Goal: Task Accomplishment & Management: Manage account settings

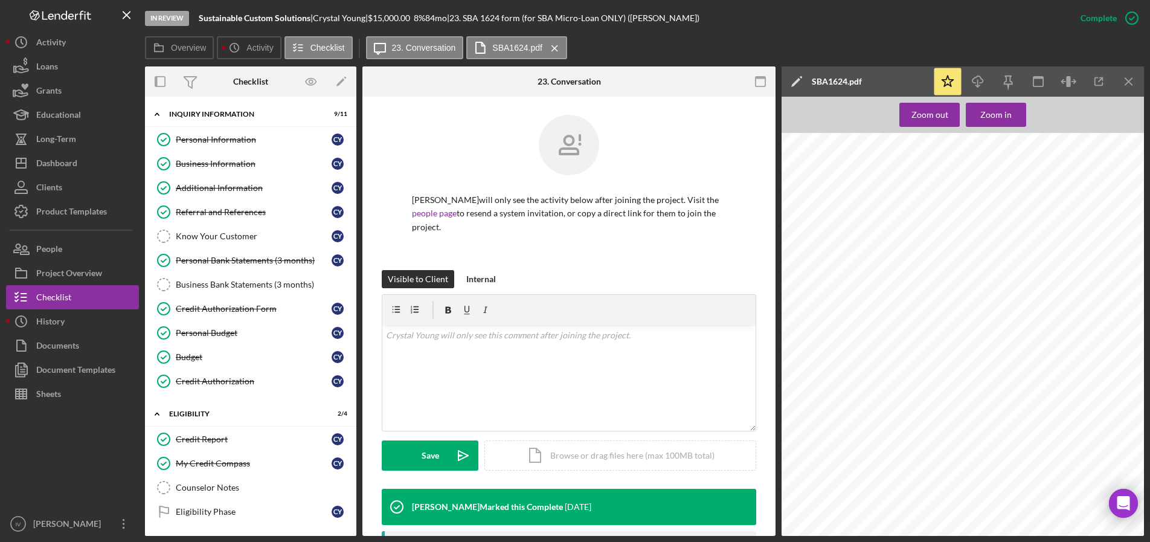
scroll to position [214, 0]
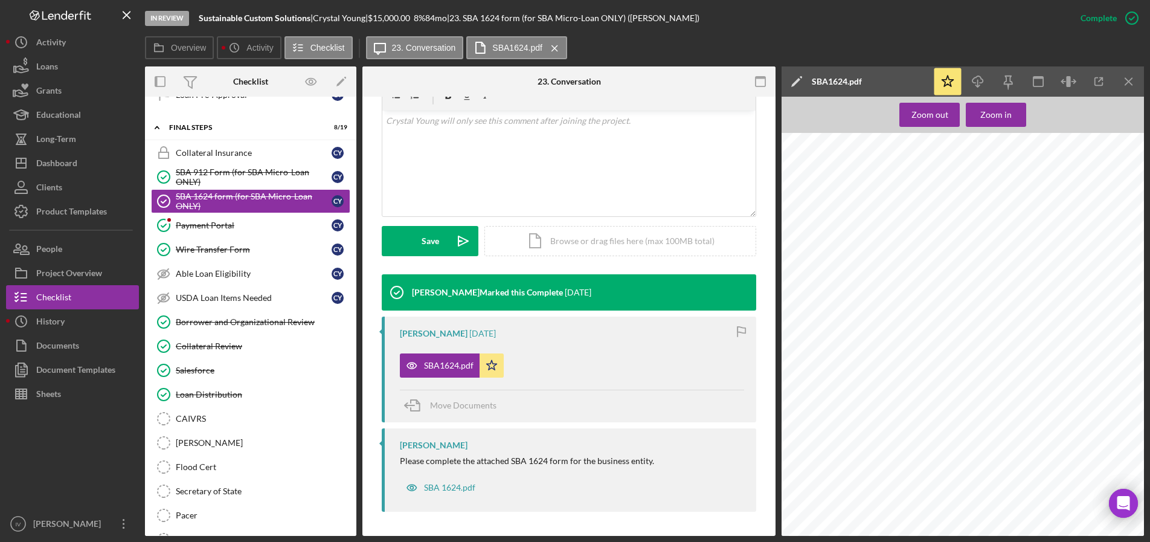
drag, startPoint x: 60, startPoint y: 158, endPoint x: 144, endPoint y: 154, distance: 84.1
click at [60, 158] on div "Dashboard" at bounding box center [56, 164] width 41 height 27
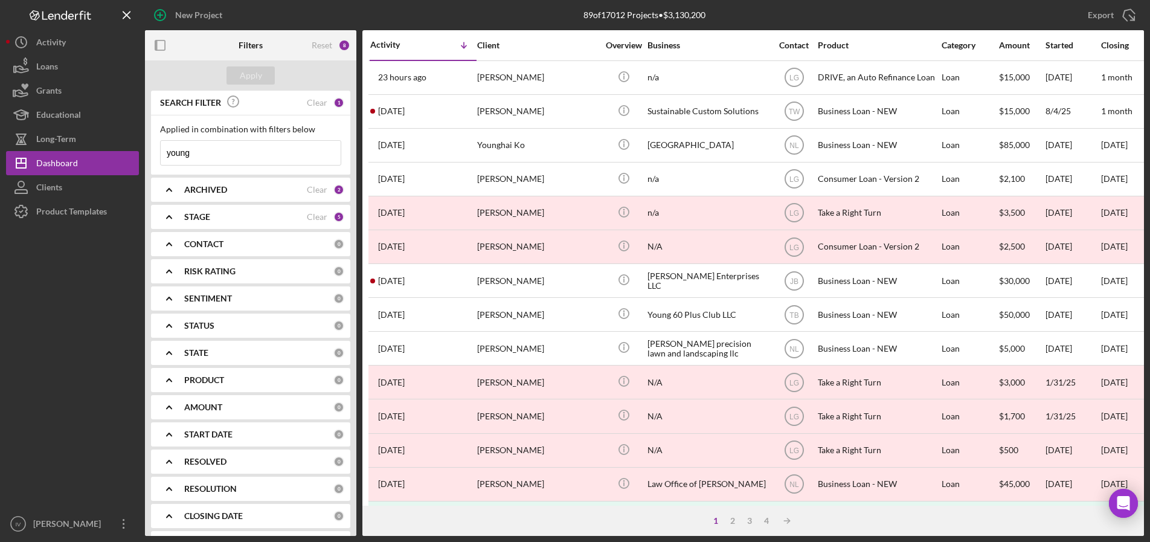
click at [250, 160] on input "young" at bounding box center [251, 153] width 180 height 24
drag, startPoint x: 248, startPoint y: 159, endPoint x: 83, endPoint y: 161, distance: 164.9
click at [84, 161] on div "New Project 89 of 17012 Projects • $3,130,200 young Export Icon/Export Filters …" at bounding box center [575, 268] width 1138 height 536
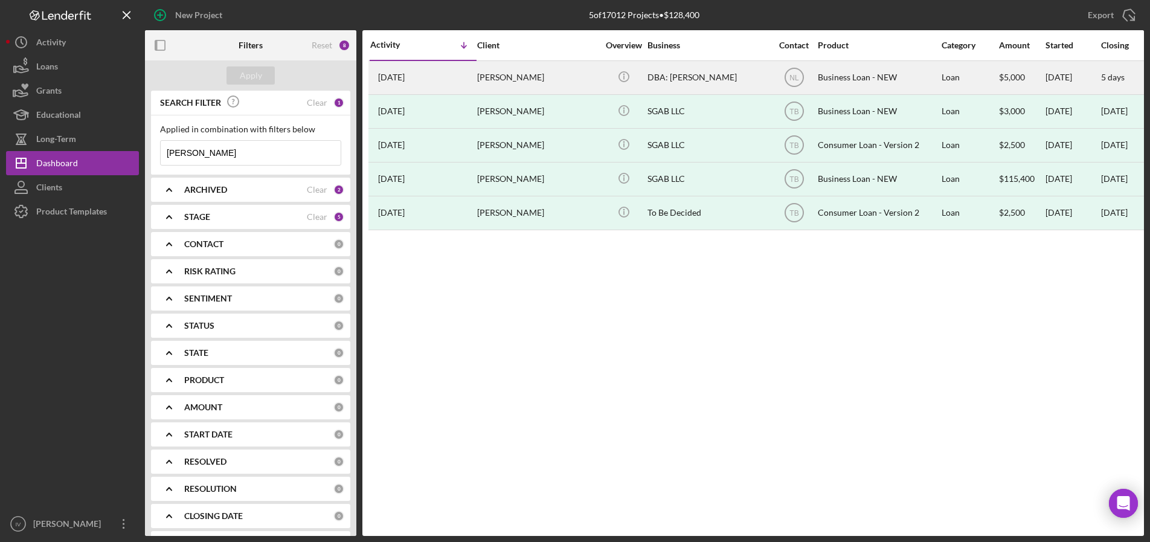
type input "[PERSON_NAME]"
click at [559, 77] on div "[PERSON_NAME]" at bounding box center [537, 78] width 121 height 32
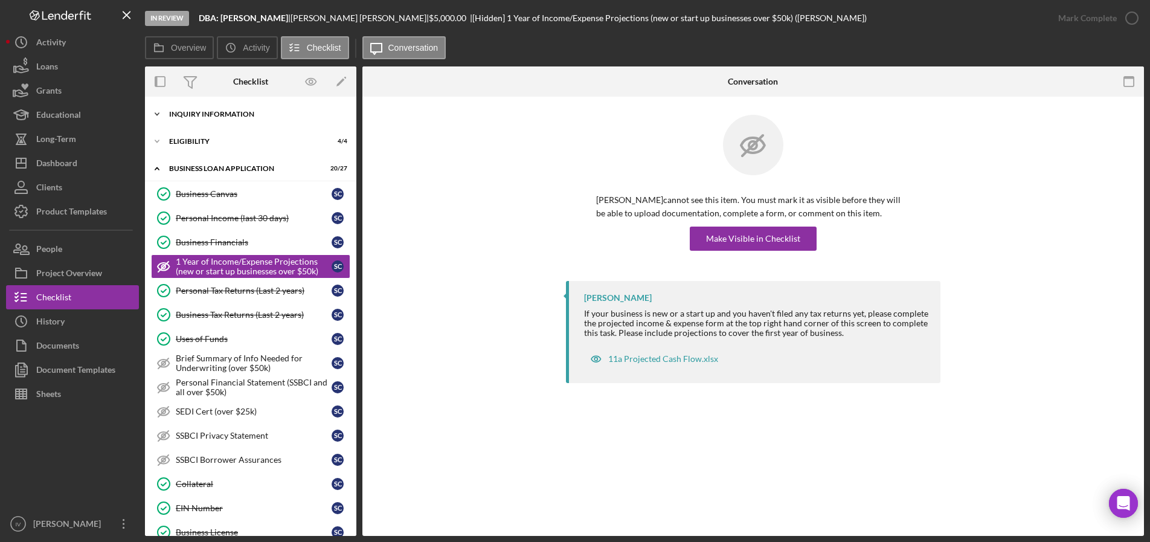
click at [233, 117] on div "INQUIRY INFORMATION" at bounding box center [255, 114] width 172 height 7
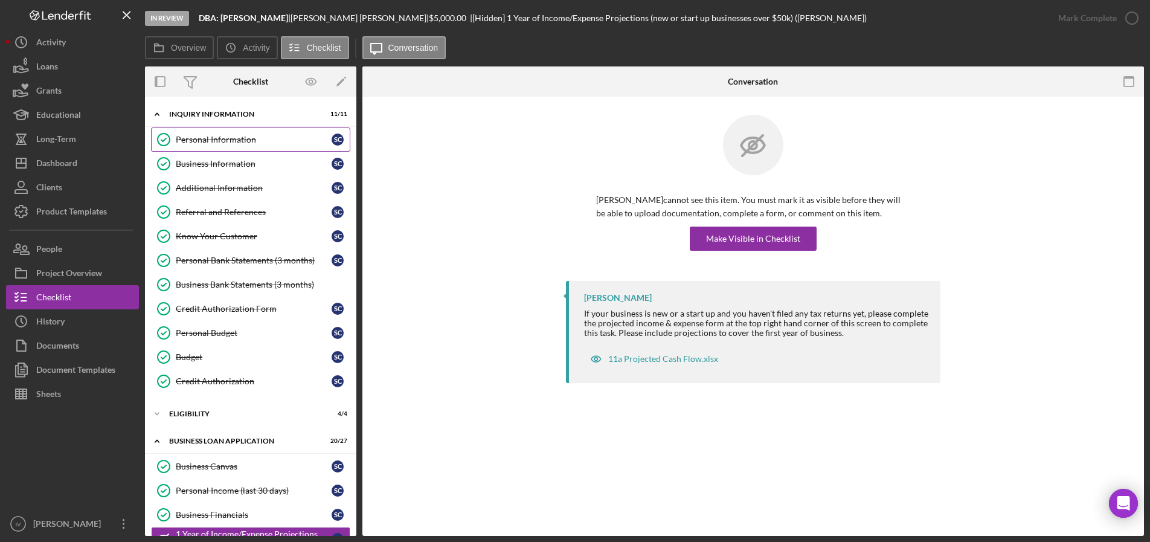
click at [225, 134] on link "Personal Information Personal Information S c" at bounding box center [250, 139] width 199 height 24
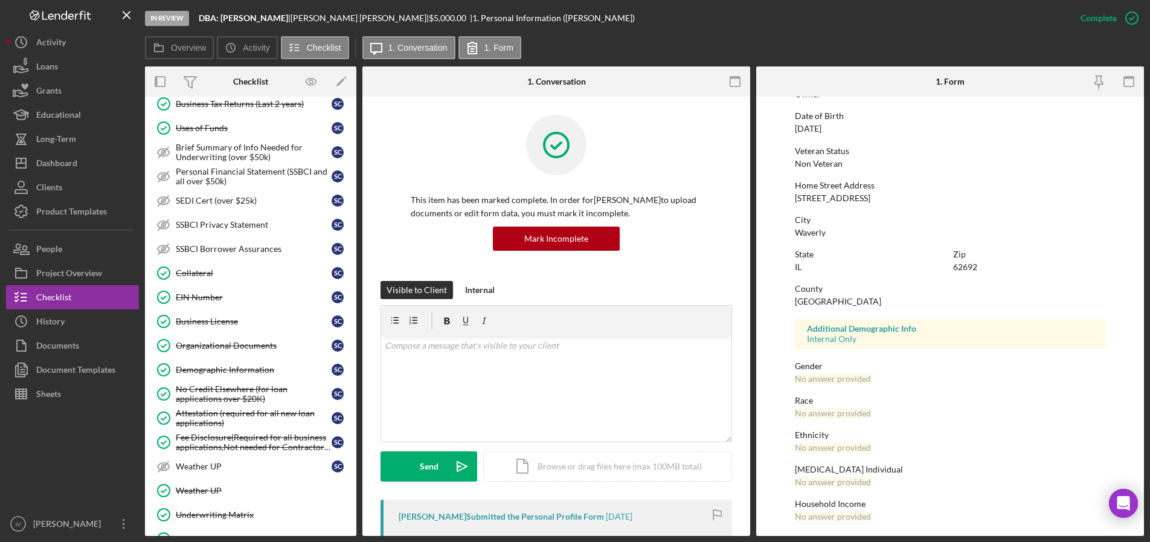
scroll to position [665, 0]
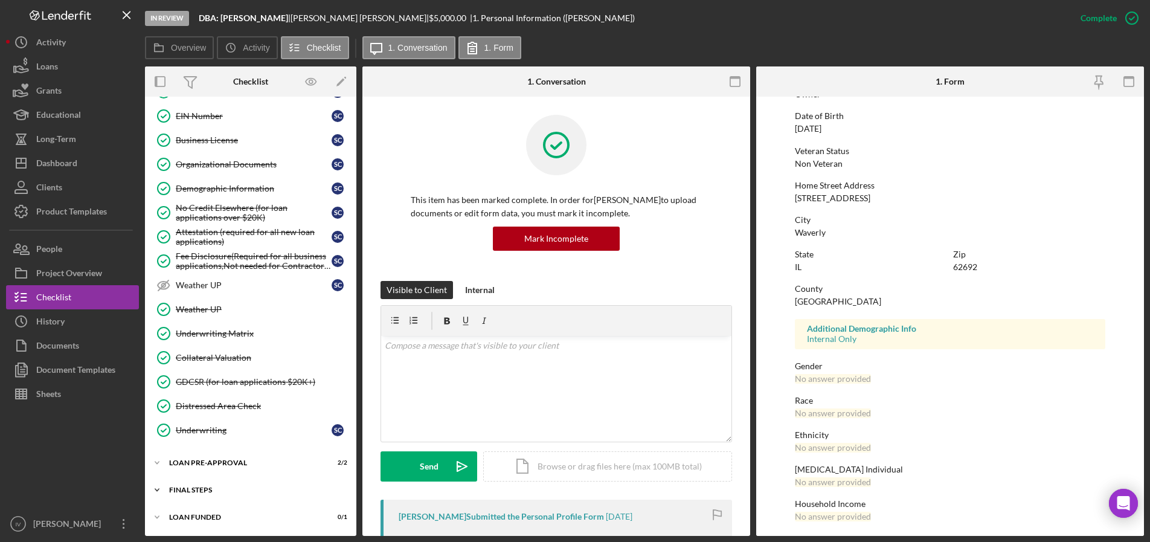
click at [203, 494] on div "Icon/Expander FINAL STEPS 10 / 19" at bounding box center [250, 490] width 211 height 24
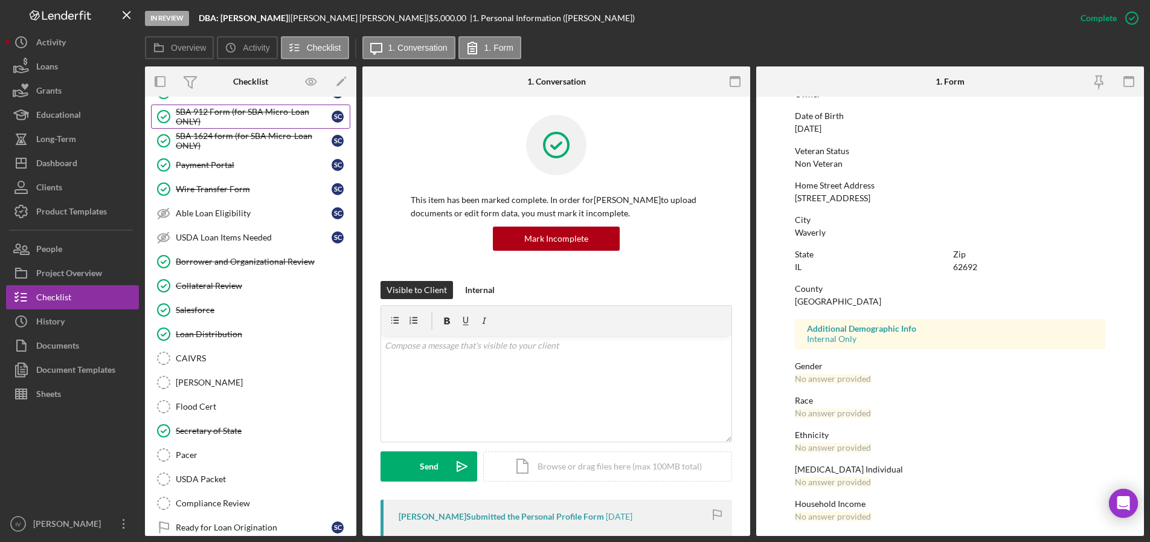
click at [227, 118] on div "SBA 912 Form (for SBA Micro-Loan ONLY)" at bounding box center [254, 116] width 156 height 19
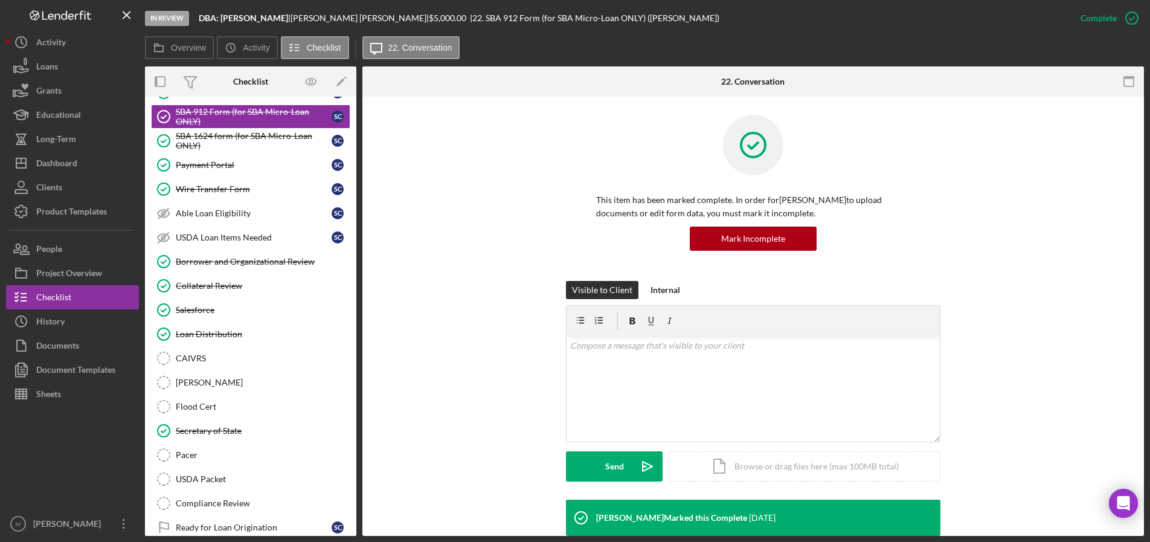
scroll to position [302, 0]
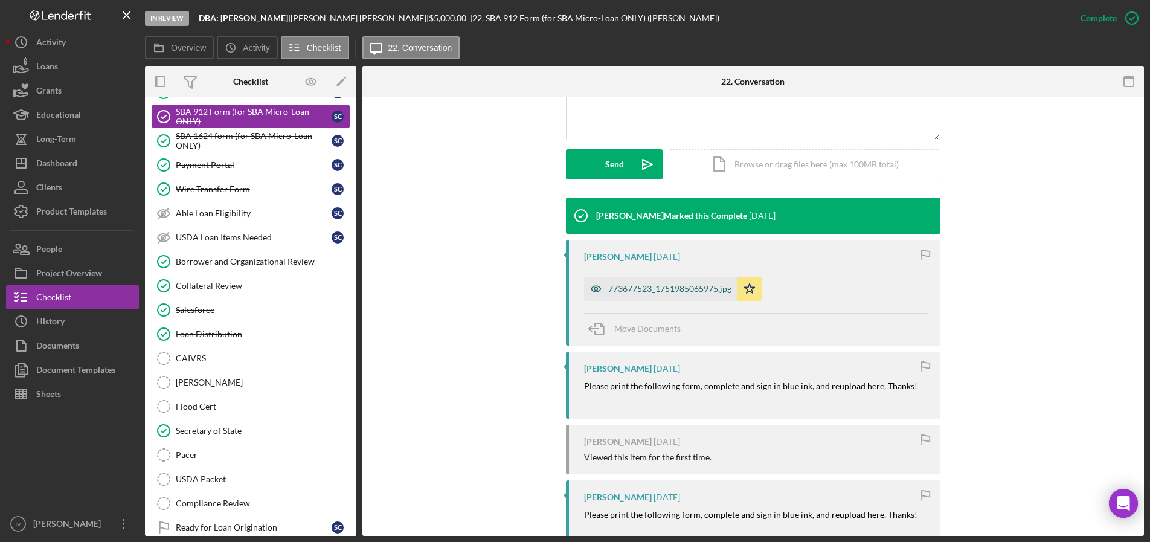
click at [657, 286] on div "773677523_1751985065975.jpg" at bounding box center [669, 289] width 123 height 10
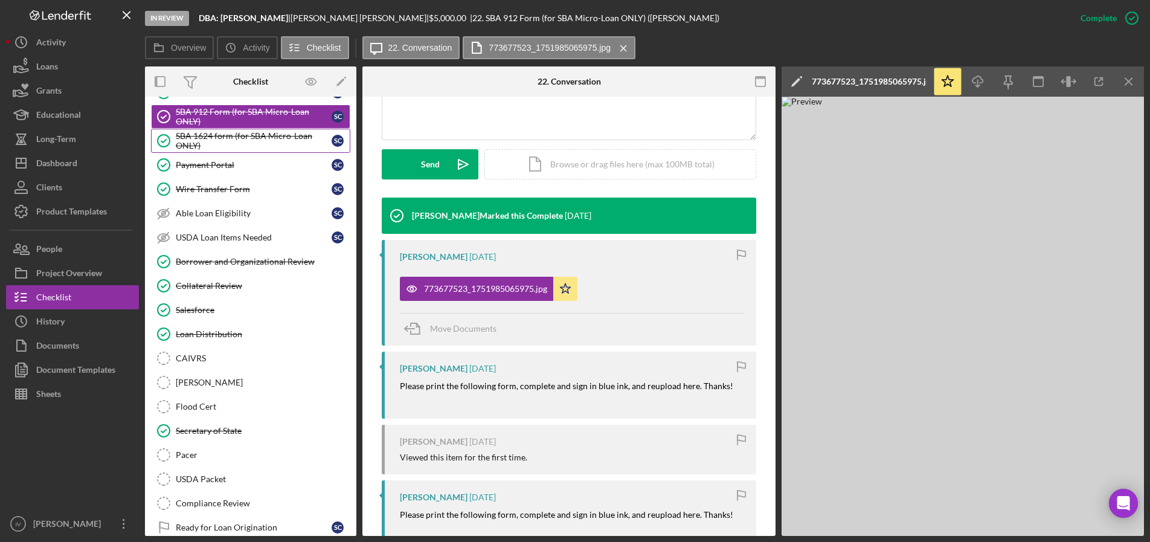
click at [192, 137] on div "SBA 1624 form (for SBA Micro-Loan ONLY)" at bounding box center [254, 140] width 156 height 19
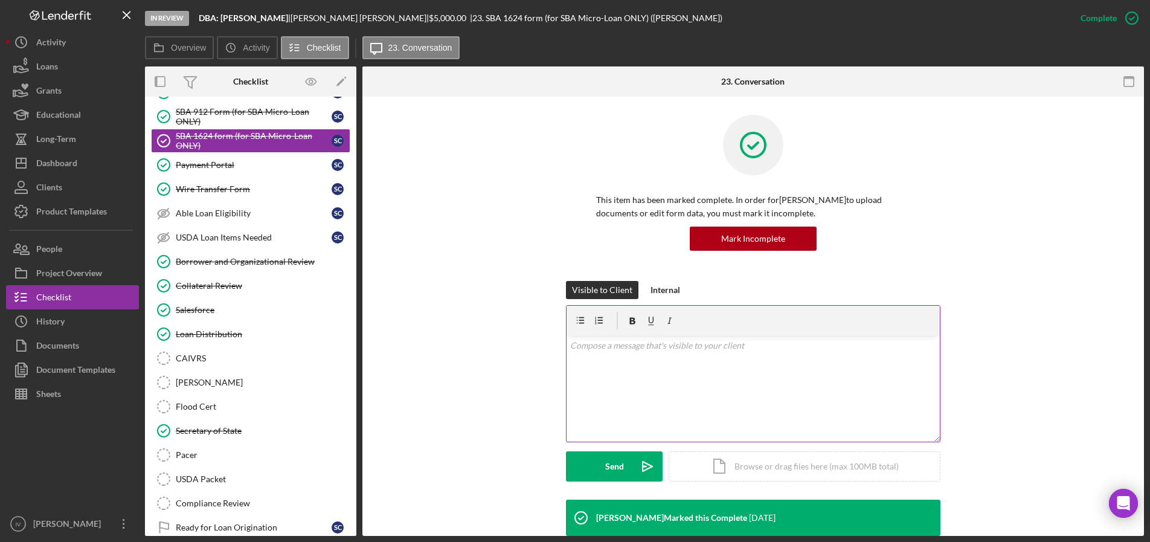
scroll to position [113, 0]
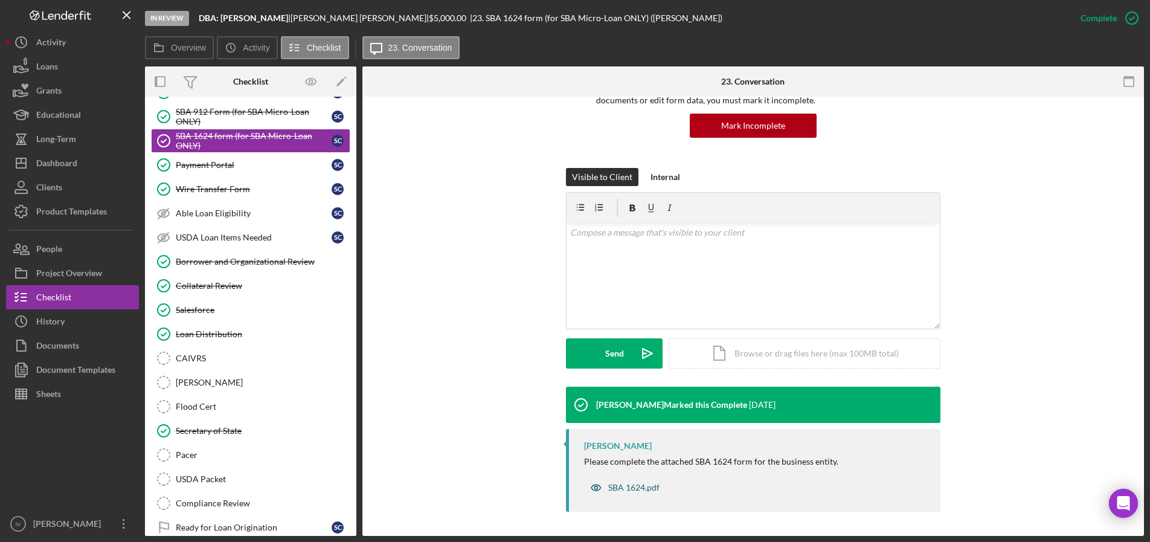
click at [631, 487] on div "SBA 1624.pdf" at bounding box center [633, 488] width 51 height 10
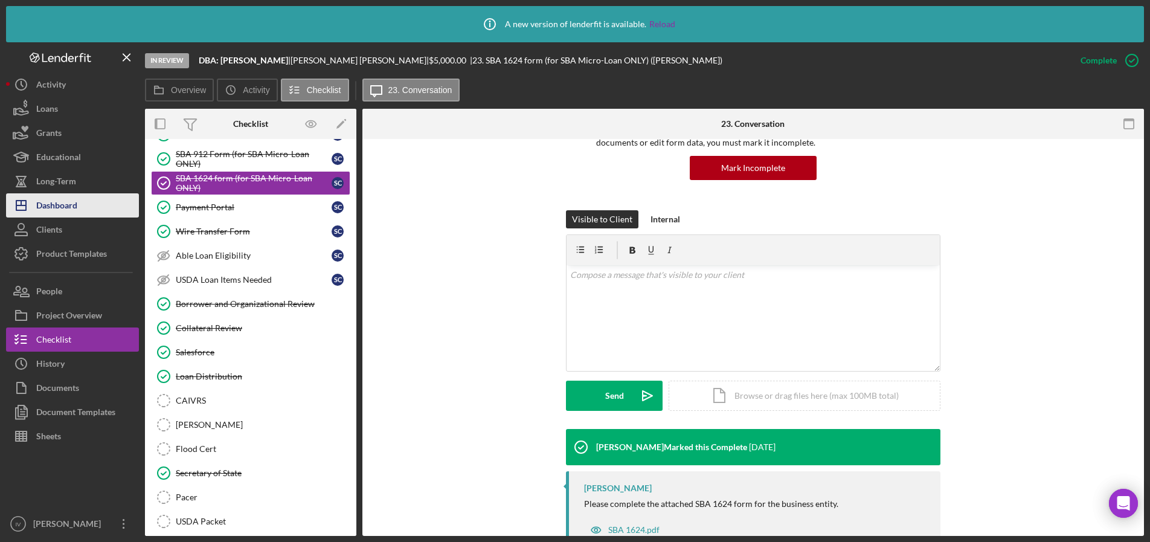
click at [62, 205] on div "Dashboard" at bounding box center [56, 206] width 41 height 27
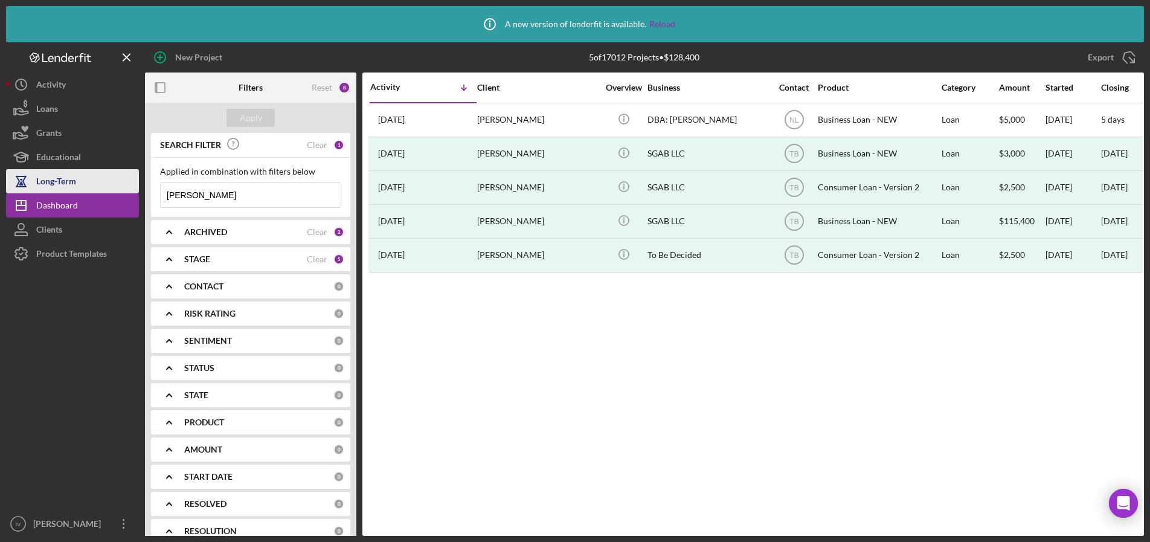
drag, startPoint x: 212, startPoint y: 192, endPoint x: 119, endPoint y: 186, distance: 93.2
click at [120, 187] on div "New Project 5 of 17012 Projects • $128,400 [PERSON_NAME] Export Icon/Export Fil…" at bounding box center [575, 289] width 1138 height 494
type input "[PERSON_NAME]"
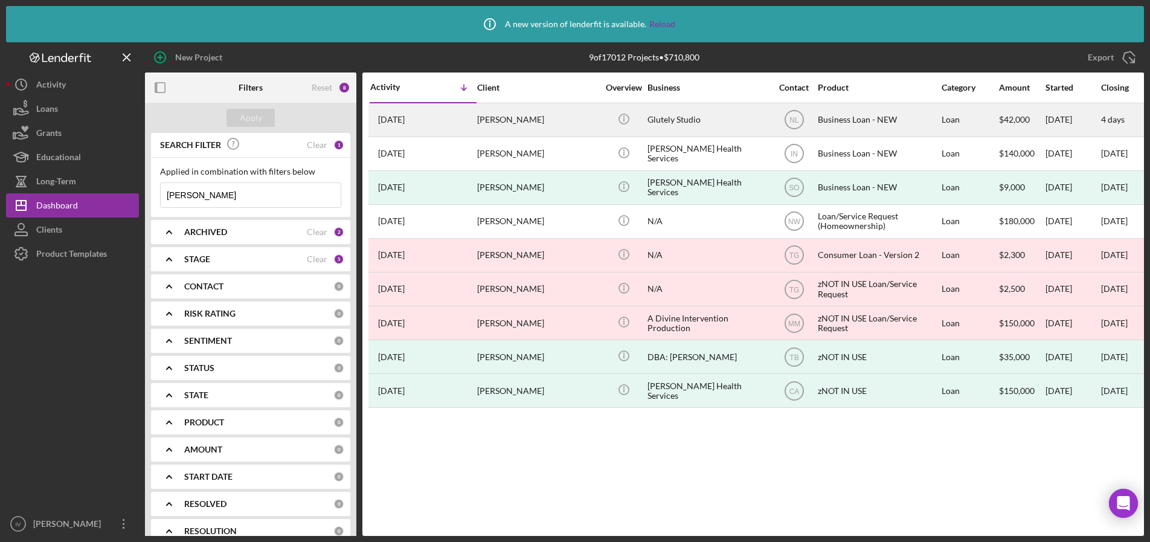
click at [680, 120] on div "Glutely Studio" at bounding box center [708, 120] width 121 height 32
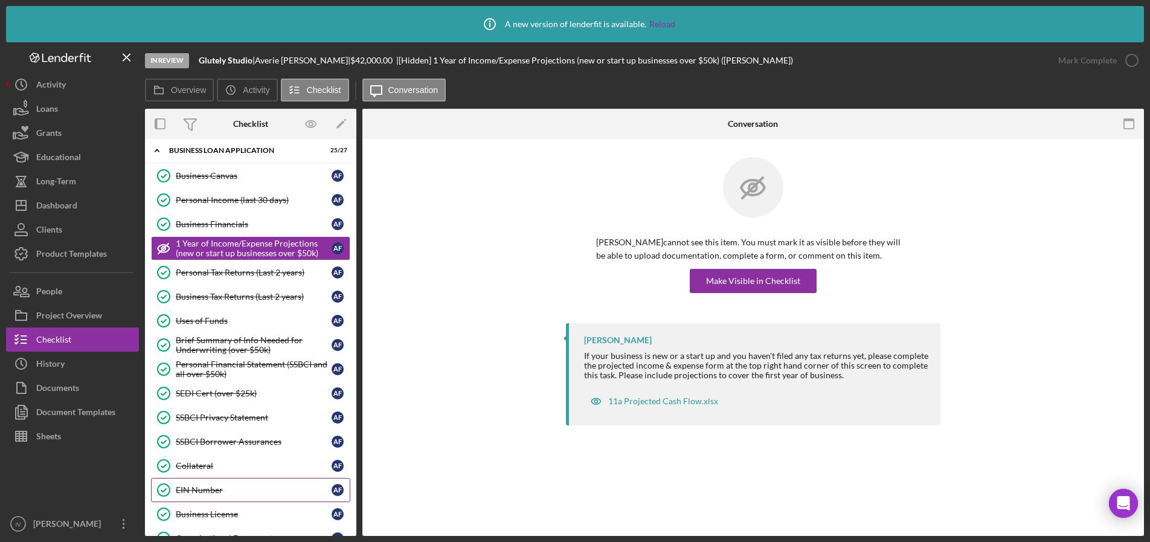
scroll to position [242, 0]
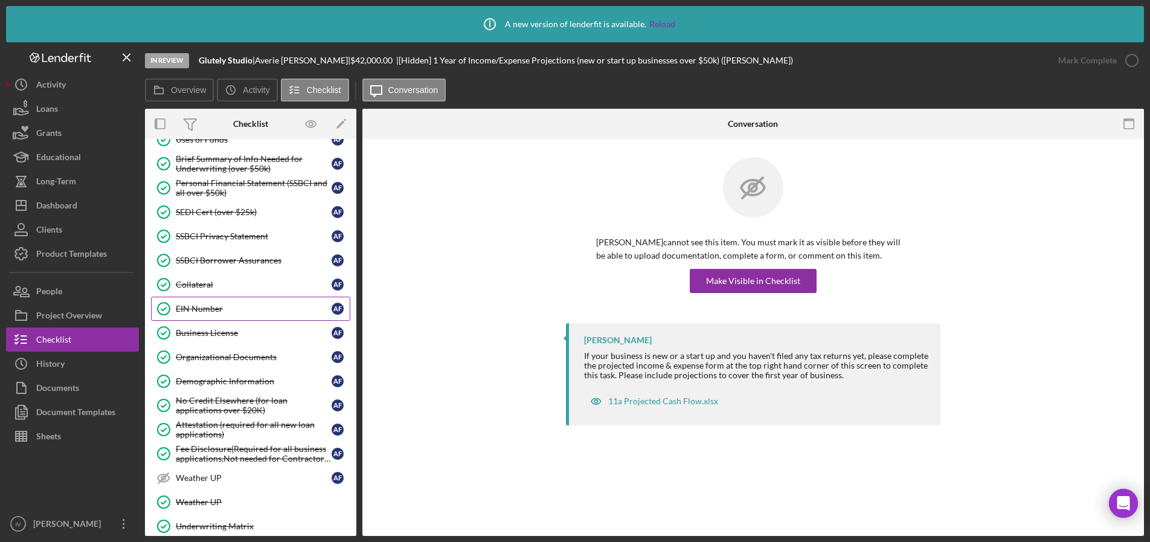
click at [208, 306] on div "EIN Number" at bounding box center [254, 309] width 156 height 10
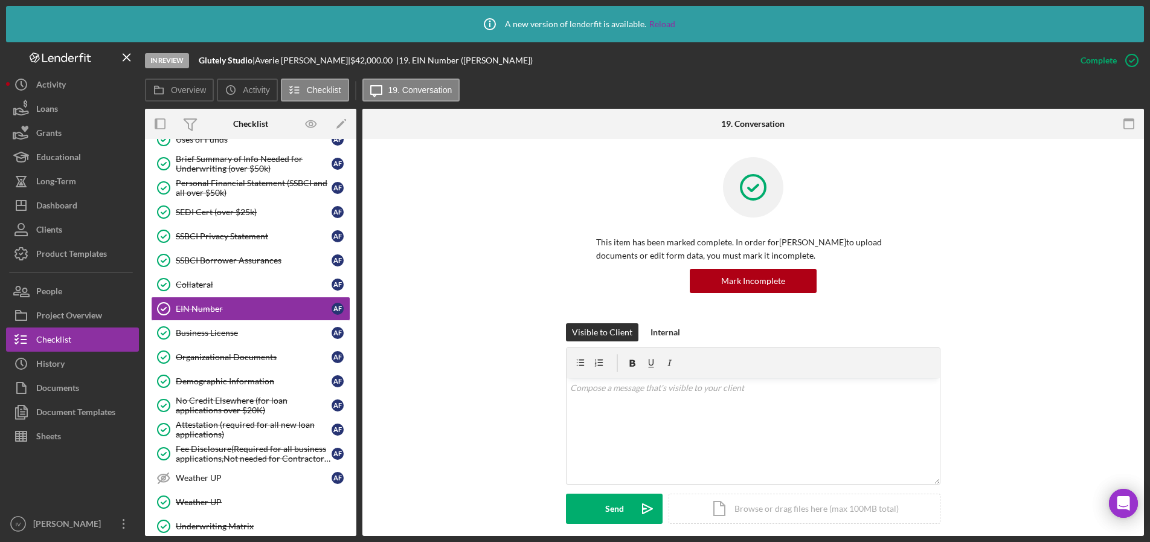
scroll to position [181, 0]
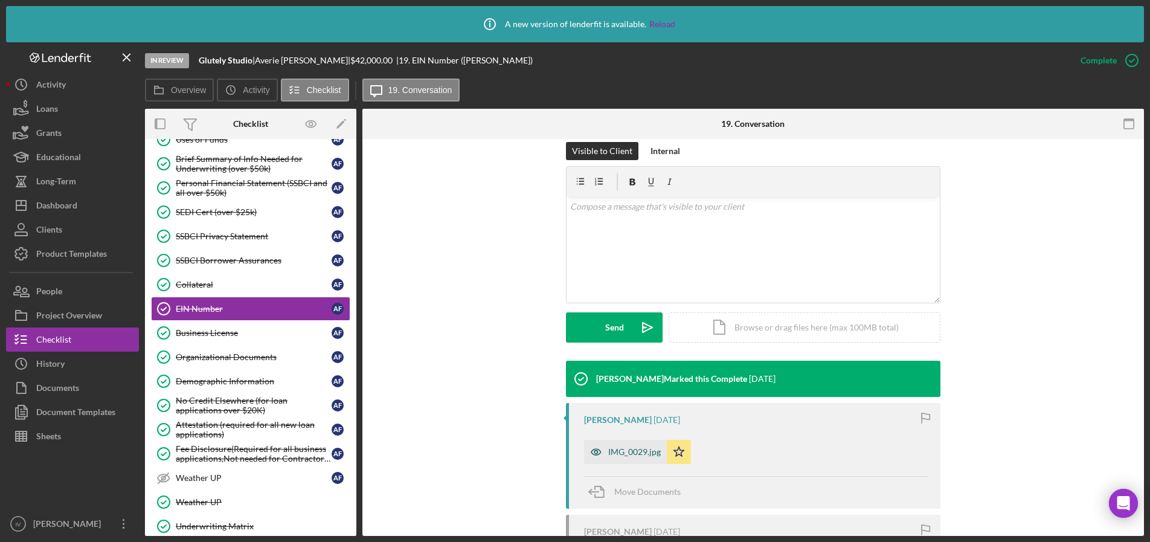
click at [644, 453] on div "IMG_0029.jpg" at bounding box center [634, 452] width 53 height 10
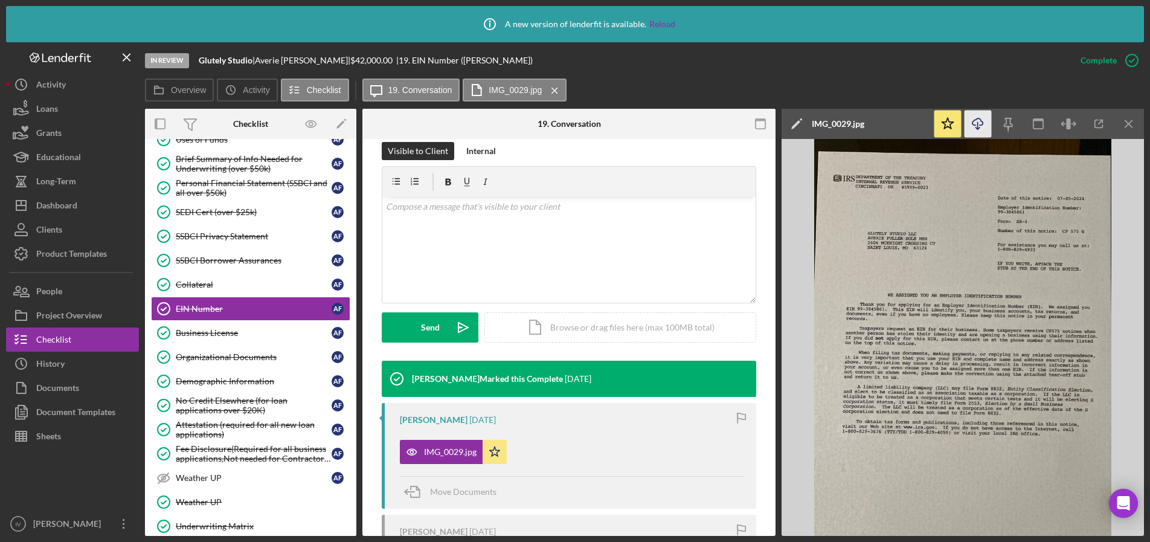
click at [972, 123] on icon "Icon/Download" at bounding box center [978, 124] width 27 height 27
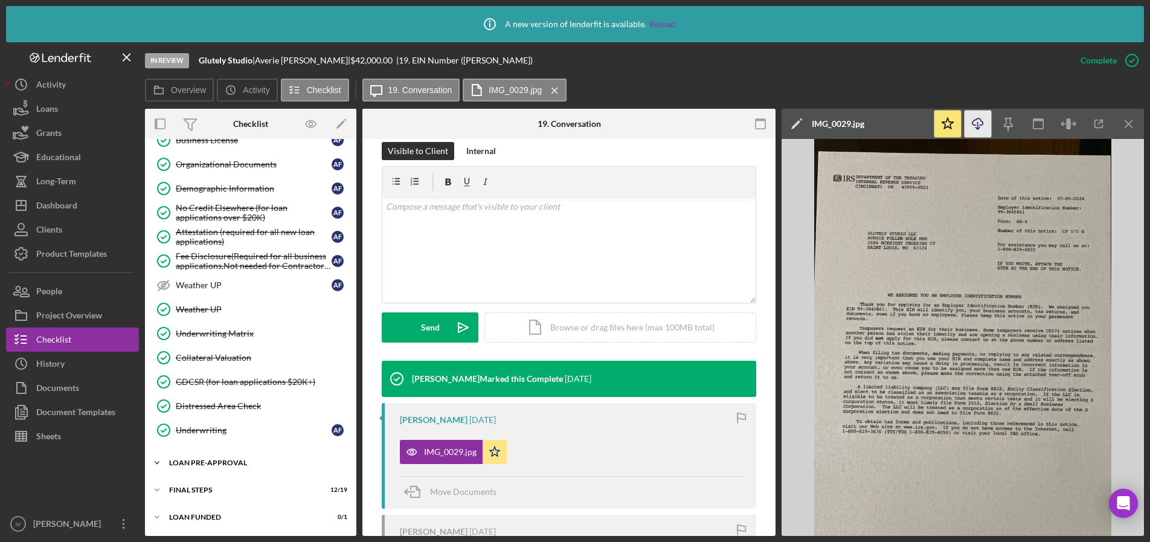
click at [192, 461] on div "LOAN PRE-APPROVAL" at bounding box center [255, 462] width 172 height 7
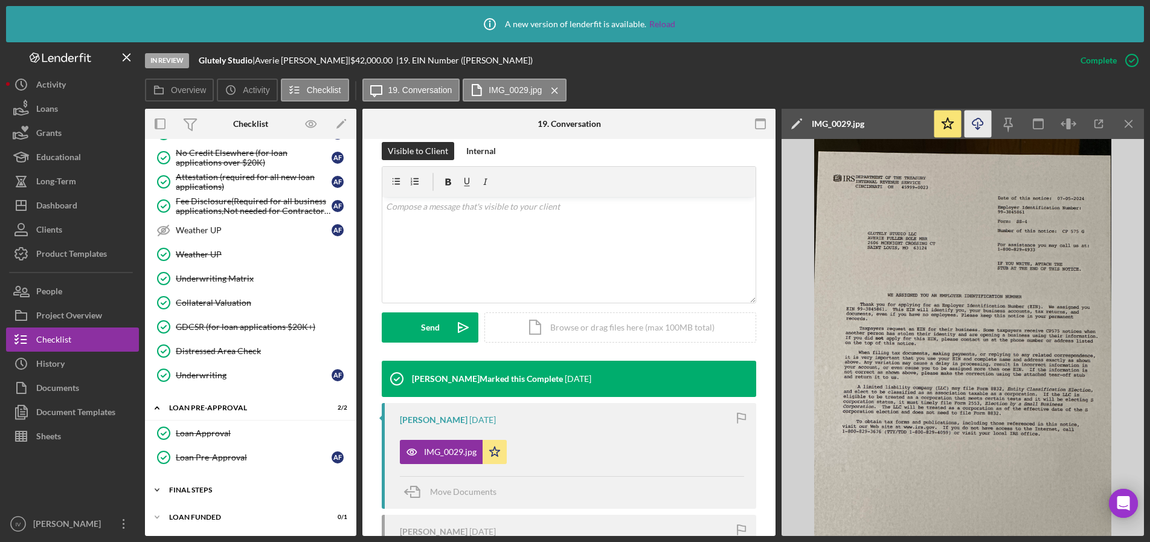
click at [192, 493] on div "FINAL STEPS" at bounding box center [255, 489] width 172 height 7
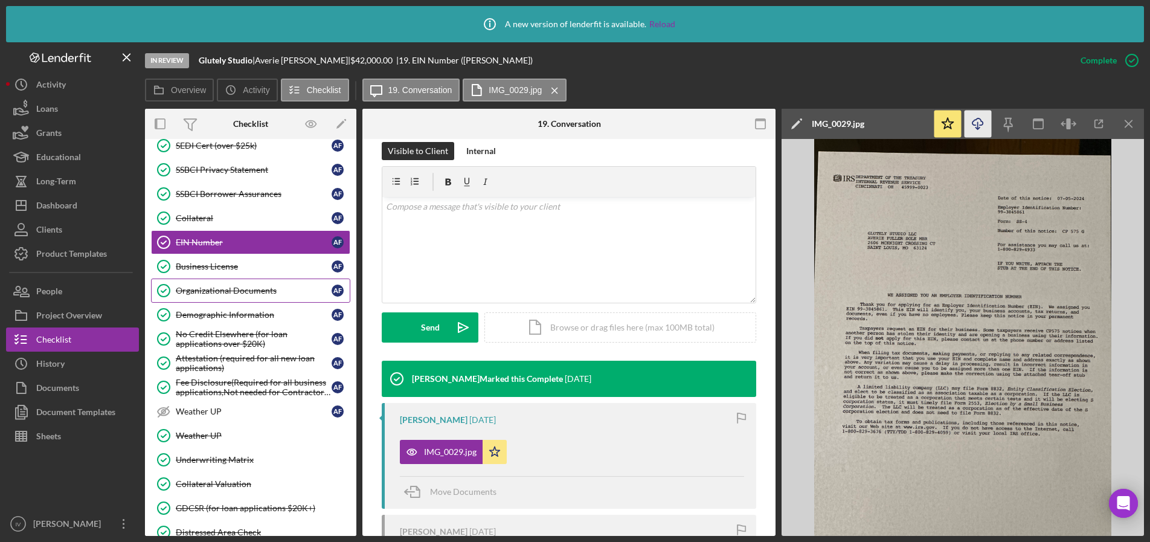
click at [222, 290] on div "Organizational Documents" at bounding box center [254, 291] width 156 height 10
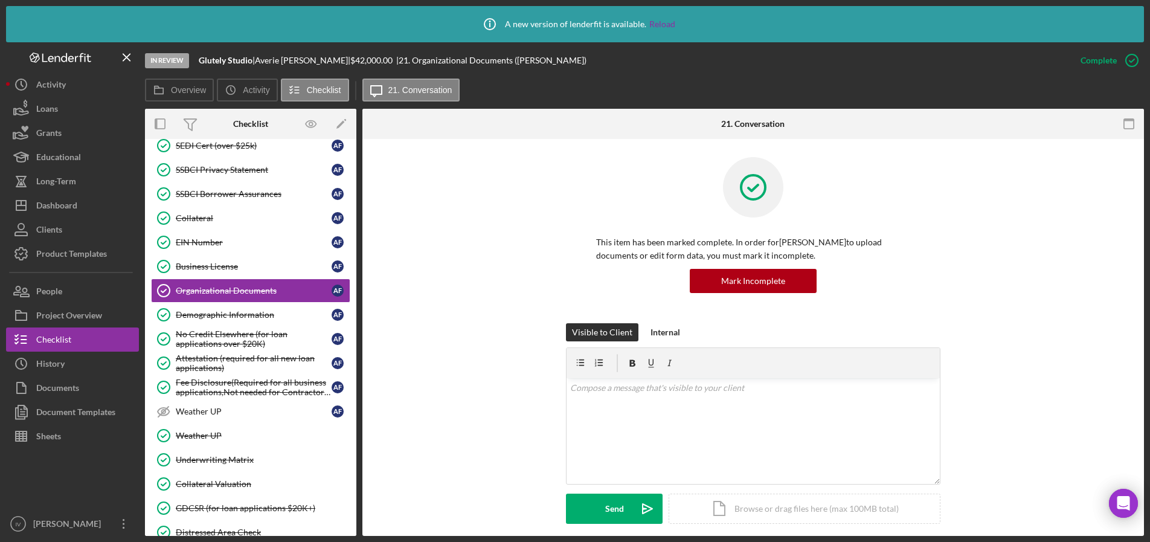
scroll to position [362, 0]
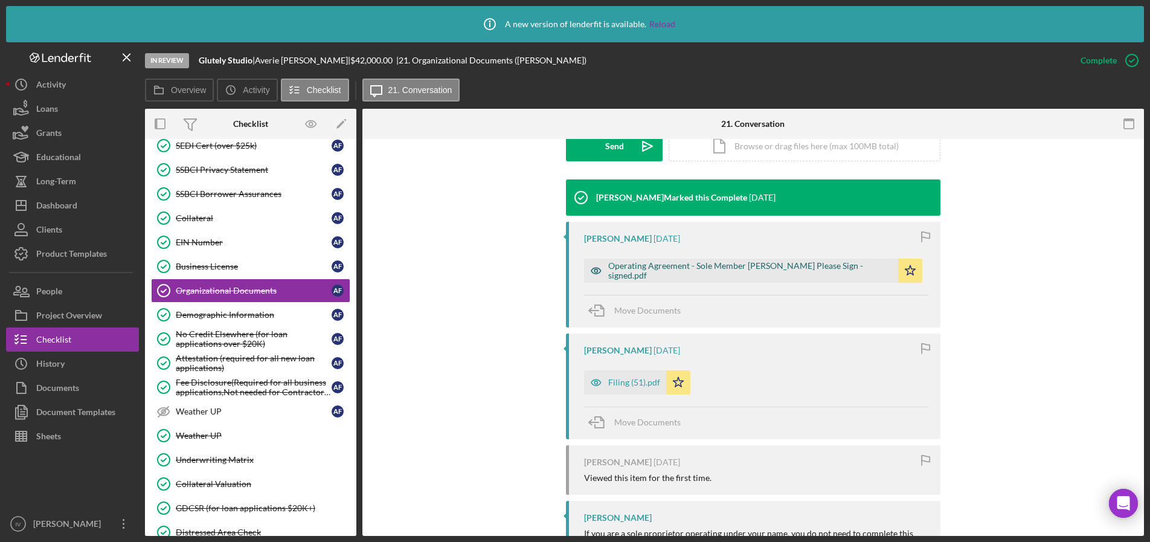
click at [698, 266] on div "Operating Agreement - Sole Member [PERSON_NAME] Please Sign - signed.pdf" at bounding box center [750, 270] width 284 height 19
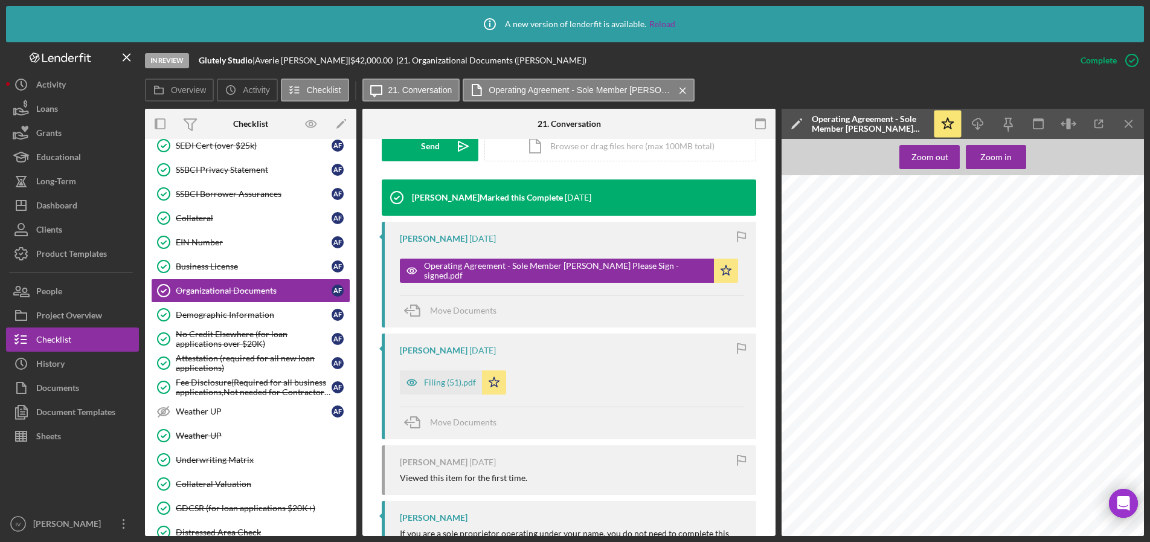
scroll to position [0, 0]
